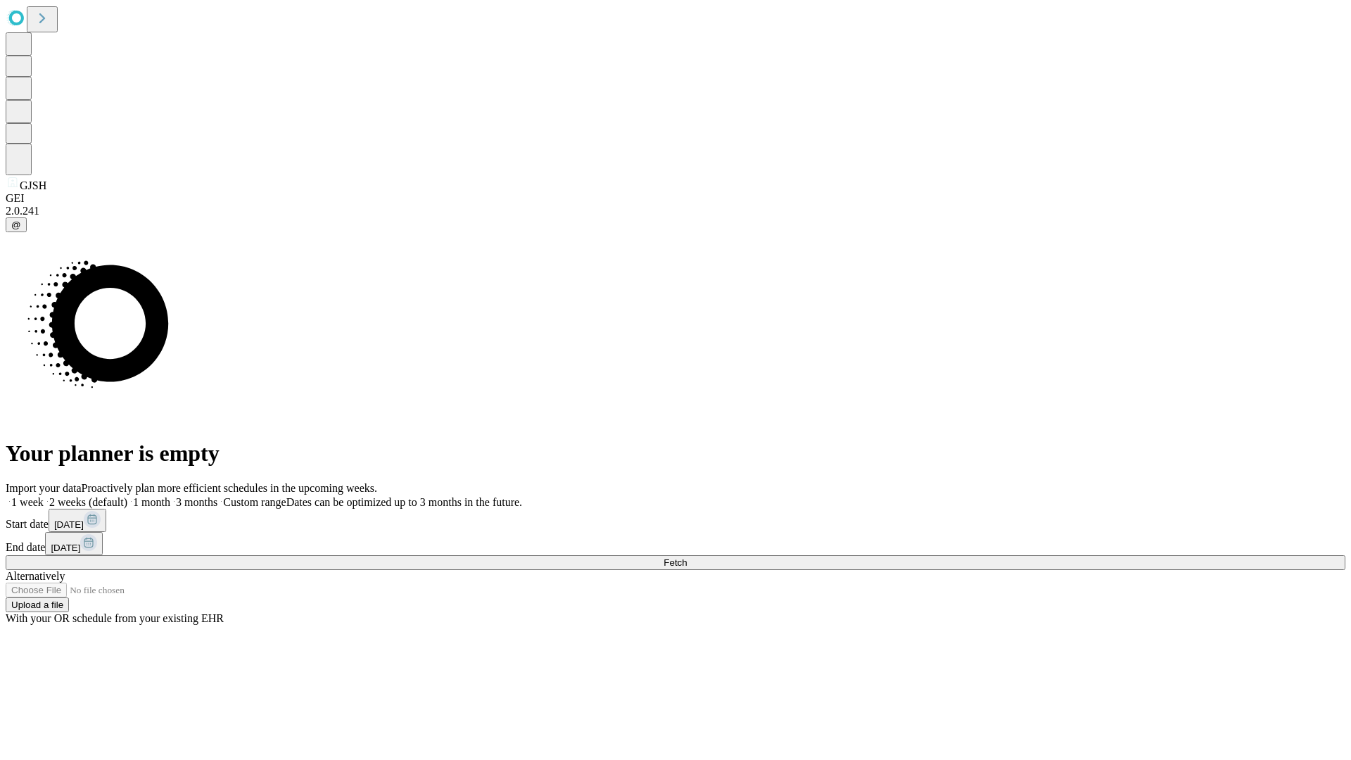
click at [687, 557] on span "Fetch" at bounding box center [674, 562] width 23 height 11
